Goal: Information Seeking & Learning: Learn about a topic

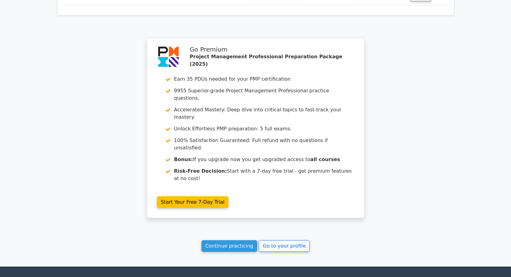
scroll to position [1386, 0]
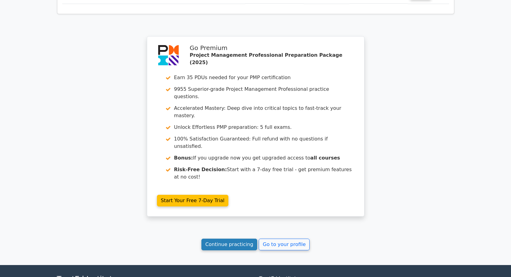
click at [226, 239] on link "Continue practicing" at bounding box center [229, 245] width 56 height 12
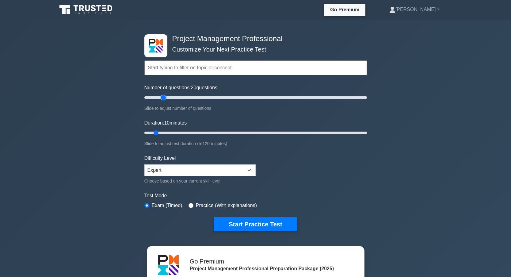
type input "20"
click at [163, 98] on input "Number of questions: 20 questions" at bounding box center [255, 97] width 223 height 7
click at [170, 133] on input "Duration: 10 minutes" at bounding box center [255, 132] width 223 height 7
type input "20"
click at [174, 133] on input "Duration: 15 minutes" at bounding box center [255, 132] width 223 height 7
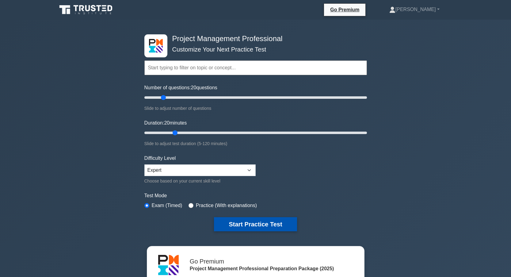
click at [233, 223] on button "Start Practice Test" at bounding box center [255, 224] width 83 height 14
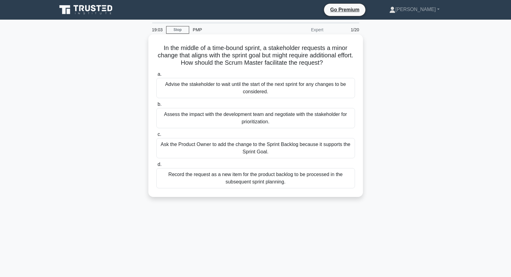
click at [211, 116] on div "Assess the impact with the development team and negotiate with the stakeholder …" at bounding box center [255, 118] width 199 height 20
click at [156, 106] on input "b. Assess the impact with the development team and negotiate with the stakehold…" at bounding box center [156, 104] width 0 height 4
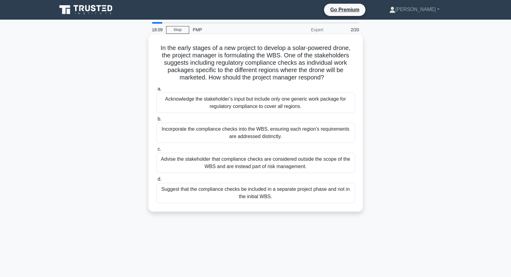
click at [176, 133] on div "Incorporate the compliance checks into the WBS, ensuring each region's requirem…" at bounding box center [255, 133] width 199 height 20
click at [156, 121] on input "b. Incorporate the compliance checks into the WBS, ensuring each region's requi…" at bounding box center [156, 119] width 0 height 4
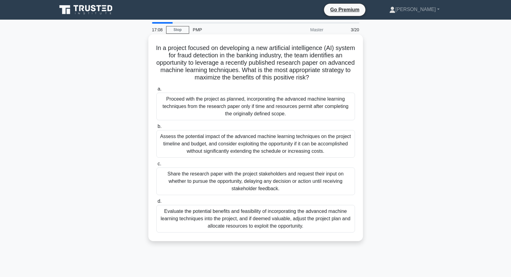
click at [185, 144] on div "Assess the potential impact of the advanced machine learning techniques on the …" at bounding box center [255, 144] width 199 height 28
click at [156, 128] on input "b. Assess the potential impact of the advanced machine learning techniques on t…" at bounding box center [156, 126] width 0 height 4
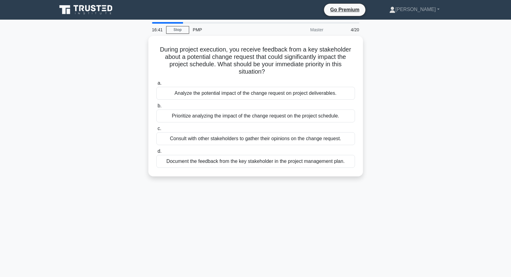
click at [118, 127] on div "During project execution, you receive feedback from a key stakeholder about a p…" at bounding box center [255, 110] width 405 height 148
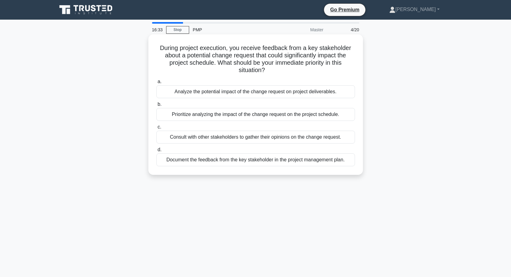
click at [181, 114] on div "Prioritize analyzing the impact of the change request on the project schedule." at bounding box center [255, 114] width 199 height 13
click at [156, 106] on input "b. Prioritize analyzing the impact of the change request on the project schedul…" at bounding box center [156, 104] width 0 height 4
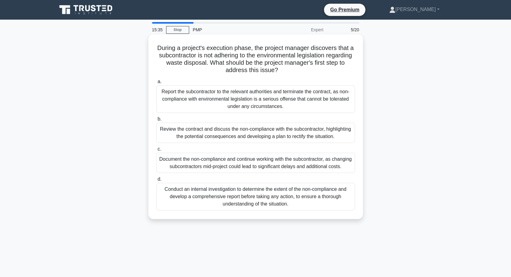
click at [181, 137] on div "Review the contract and discuss the non-compliance with the subcontractor, high…" at bounding box center [255, 133] width 199 height 20
click at [156, 121] on input "b. Review the contract and discuss the non-compliance with the subcontractor, h…" at bounding box center [156, 119] width 0 height 4
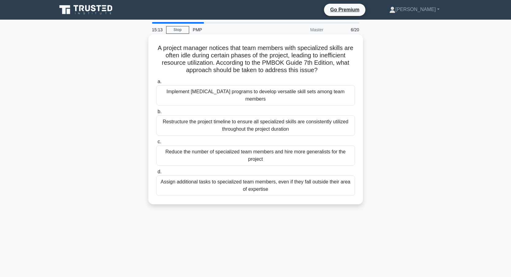
click at [188, 120] on div "Restructure the project timeline to ensure all specialized skills are consisten…" at bounding box center [255, 125] width 199 height 20
click at [156, 114] on input "b. Restructure the project timeline to ensure all specialized skills are consis…" at bounding box center [156, 112] width 0 height 4
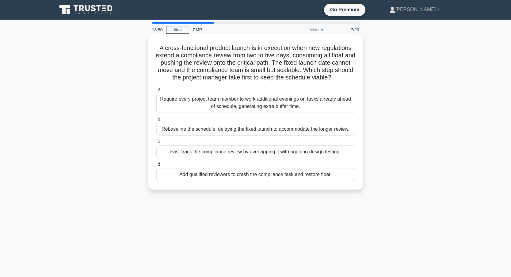
click at [201, 174] on div "Add qualified reviewers to crash the compliance task and restore float." at bounding box center [255, 174] width 199 height 13
click at [156, 166] on input "d. Add qualified reviewers to crash the compliance task and restore float." at bounding box center [156, 164] width 0 height 4
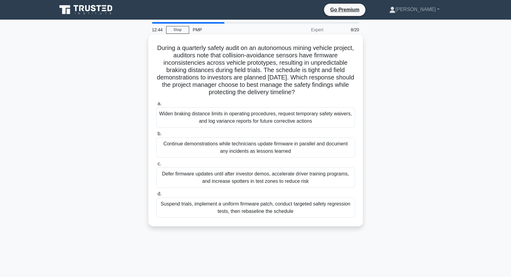
click at [224, 209] on div "Suspend trials, implement a uniform firmware patch, conduct targeted safety reg…" at bounding box center [255, 207] width 199 height 20
click at [156, 196] on input "d. Suspend trials, implement a uniform firmware patch, conduct targeted safety …" at bounding box center [156, 194] width 0 height 4
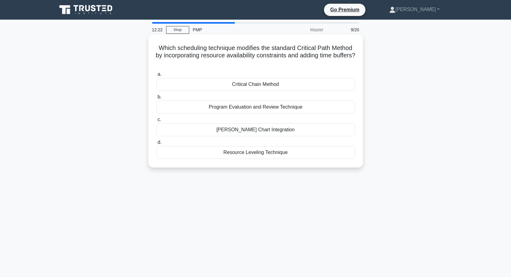
click at [230, 151] on div "Resource Leveling Technique" at bounding box center [255, 152] width 199 height 13
click at [156, 144] on input "d. Resource Leveling Technique" at bounding box center [156, 142] width 0 height 4
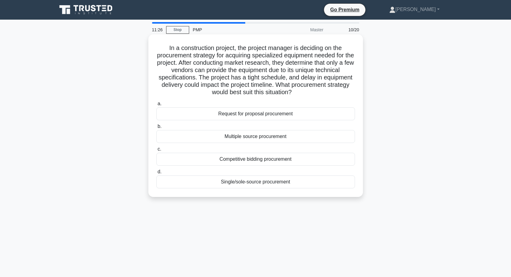
click at [220, 113] on div "Request for proposal procurement" at bounding box center [255, 113] width 199 height 13
click at [156, 106] on input "a. Request for proposal procurement" at bounding box center [156, 104] width 0 height 4
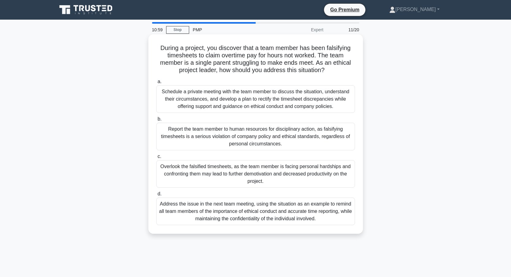
click at [193, 98] on div "Schedule a private meeting with the team member to discuss the situation, under…" at bounding box center [255, 99] width 199 height 28
click at [156, 84] on input "a. Schedule a private meeting with the team member to discuss the situation, un…" at bounding box center [156, 82] width 0 height 4
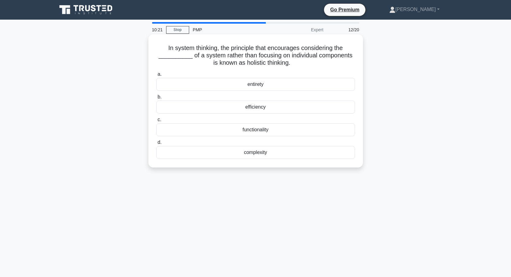
click at [235, 82] on div "entirety" at bounding box center [255, 84] width 199 height 13
click at [156, 76] on input "a. entirety" at bounding box center [156, 74] width 0 height 4
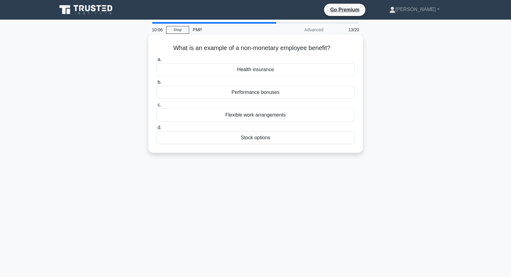
click at [260, 113] on div "Flexible work arrangements" at bounding box center [255, 115] width 199 height 13
click at [156, 107] on input "c. Flexible work arrangements" at bounding box center [156, 105] width 0 height 4
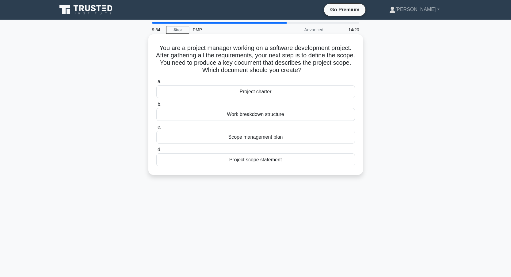
click at [245, 161] on div "Project scope statement" at bounding box center [255, 159] width 199 height 13
click at [156, 152] on input "d. Project scope statement" at bounding box center [156, 150] width 0 height 4
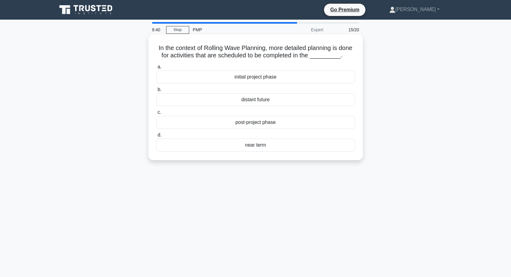
click at [241, 151] on div "near term" at bounding box center [255, 145] width 199 height 13
click at [156, 137] on input "d. near term" at bounding box center [156, 135] width 0 height 4
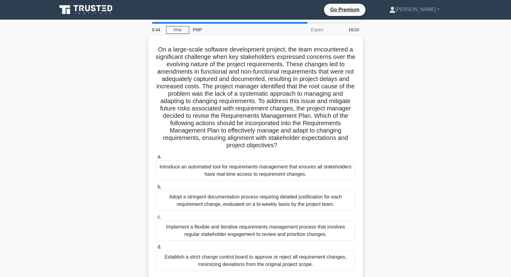
scroll to position [31, 0]
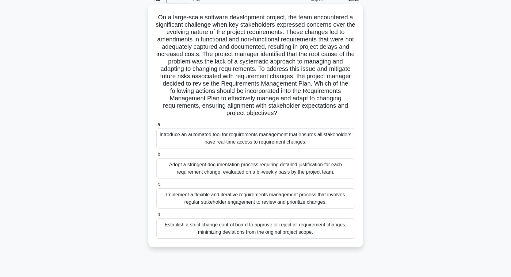
click at [221, 200] on div "Implement a flexible and iterative requirements management process that involve…" at bounding box center [255, 198] width 199 height 20
click at [156, 187] on input "c. Implement a flexible and iterative requirements management process that invo…" at bounding box center [156, 185] width 0 height 4
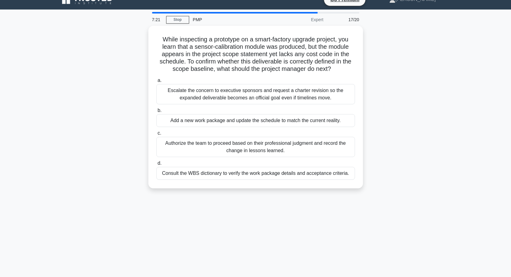
scroll to position [0, 0]
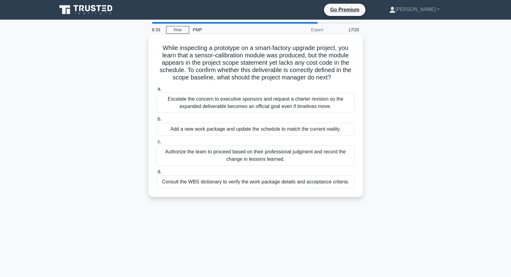
click at [204, 181] on div "Consult the WBS dictionary to verify the work package details and acceptance cr…" at bounding box center [255, 181] width 199 height 13
click at [156, 174] on input "d. Consult the WBS dictionary to verify the work package details and acceptance…" at bounding box center [156, 172] width 0 height 4
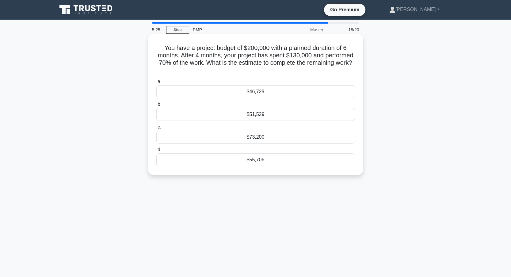
click at [216, 137] on div "$73,200" at bounding box center [255, 137] width 199 height 13
click at [156, 129] on input "c. $73,200" at bounding box center [156, 127] width 0 height 4
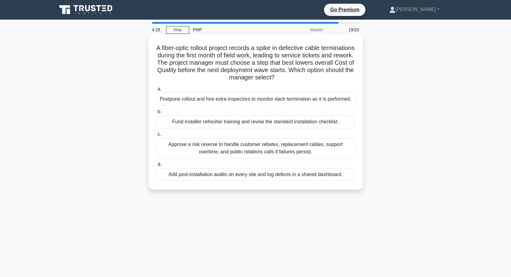
click at [171, 103] on div "Postpone rollout and hire extra inspectors to monitor each termination as it is…" at bounding box center [255, 99] width 199 height 13
click at [156, 91] on input "a. Postpone rollout and hire extra inspectors to monitor each termination as it…" at bounding box center [156, 89] width 0 height 4
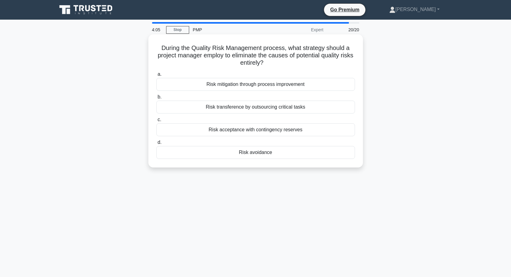
click at [300, 84] on div "Risk mitigation through process improvement" at bounding box center [255, 84] width 199 height 13
click at [156, 76] on input "a. Risk mitigation through process improvement" at bounding box center [156, 74] width 0 height 4
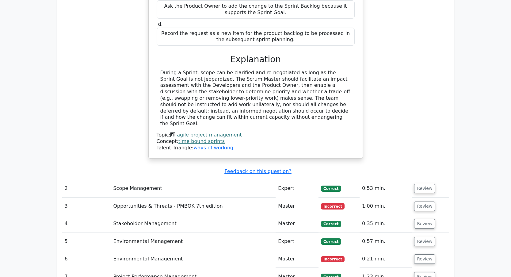
scroll to position [858, 0]
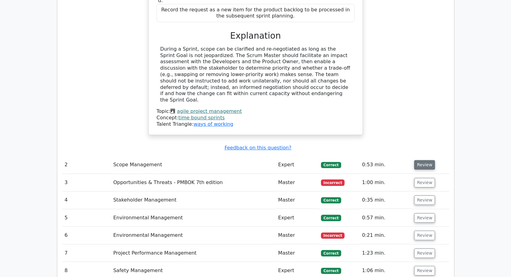
click at [427, 160] on button "Review" at bounding box center [424, 165] width 21 height 10
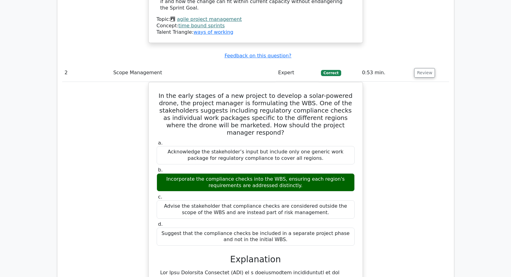
scroll to position [1196, 0]
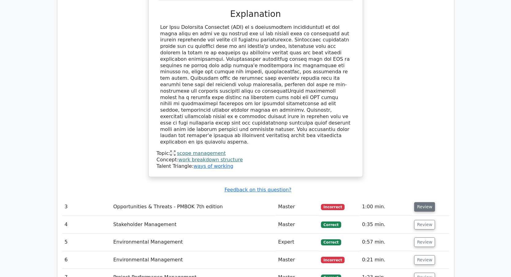
click at [424, 202] on button "Review" at bounding box center [424, 207] width 21 height 10
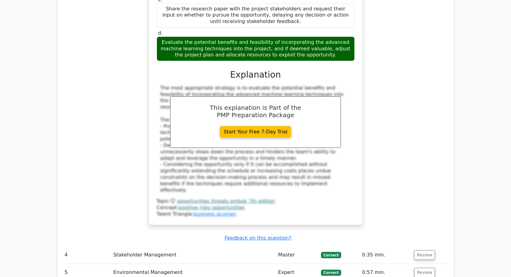
scroll to position [1625, 0]
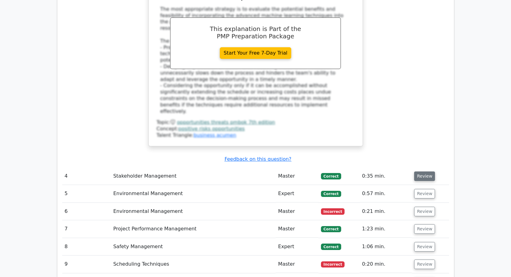
click at [424, 171] on button "Review" at bounding box center [424, 176] width 21 height 10
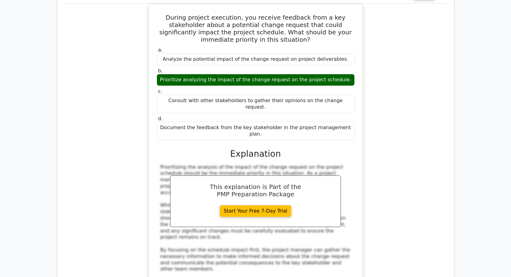
scroll to position [1840, 0]
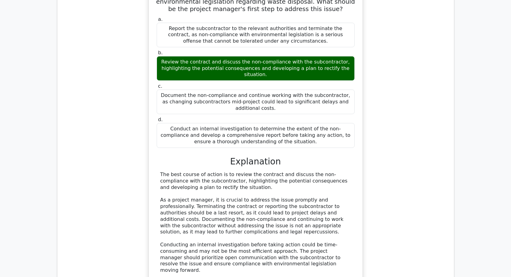
scroll to position [2207, 0]
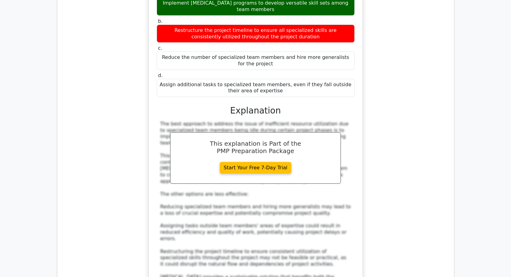
scroll to position [2606, 0]
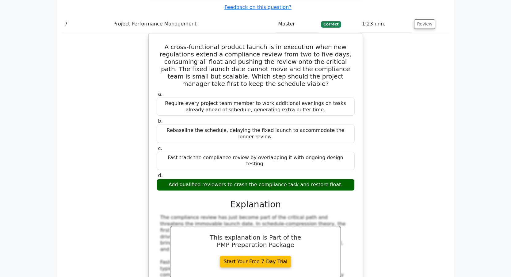
scroll to position [3035, 0]
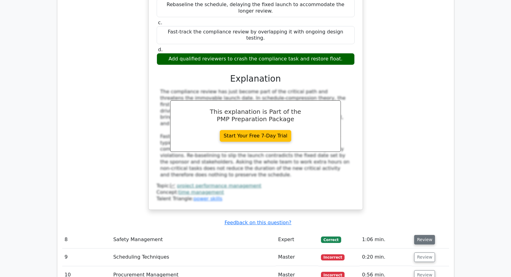
click at [427, 235] on button "Review" at bounding box center [424, 240] width 21 height 10
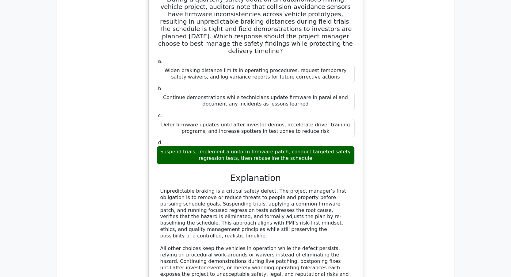
scroll to position [3311, 0]
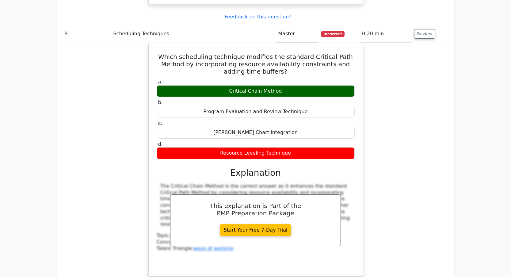
scroll to position [3618, 0]
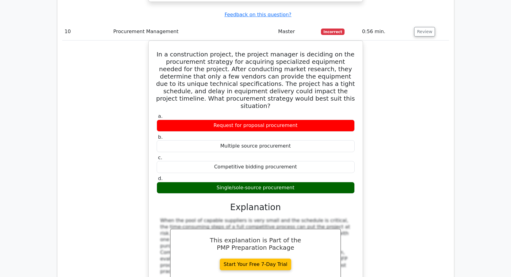
scroll to position [3894, 0]
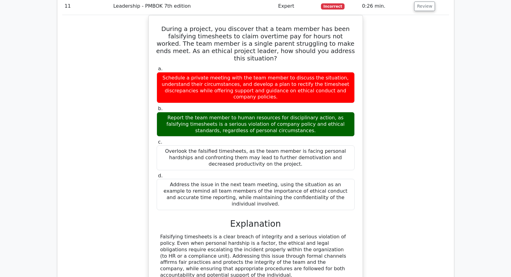
scroll to position [4231, 0]
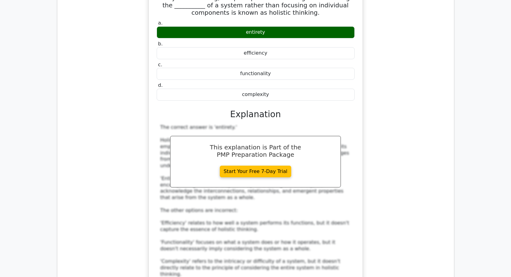
scroll to position [4599, 0]
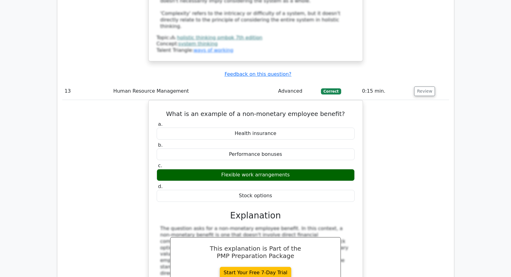
scroll to position [4844, 0]
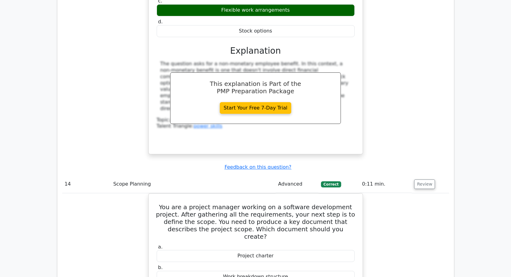
scroll to position [5089, 0]
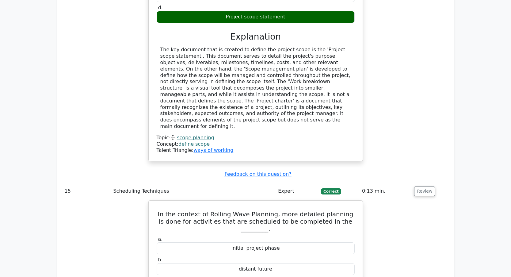
scroll to position [5365, 0]
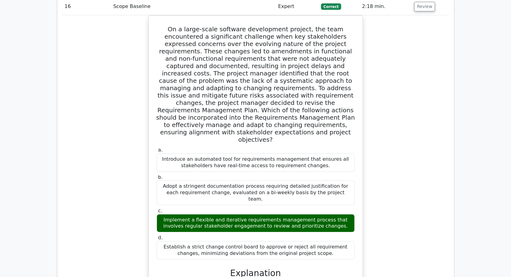
scroll to position [5764, 0]
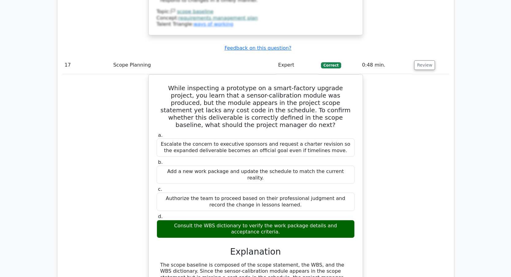
scroll to position [6193, 0]
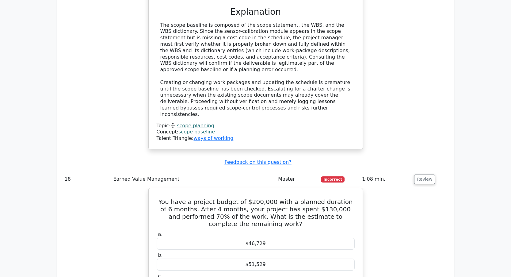
scroll to position [6500, 0]
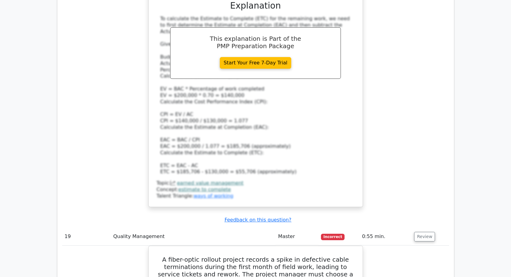
scroll to position [6776, 0]
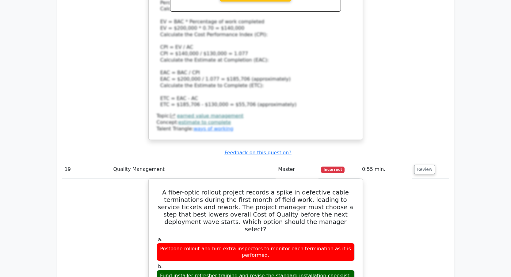
scroll to position [6898, 0]
